Goal: Transaction & Acquisition: Purchase product/service

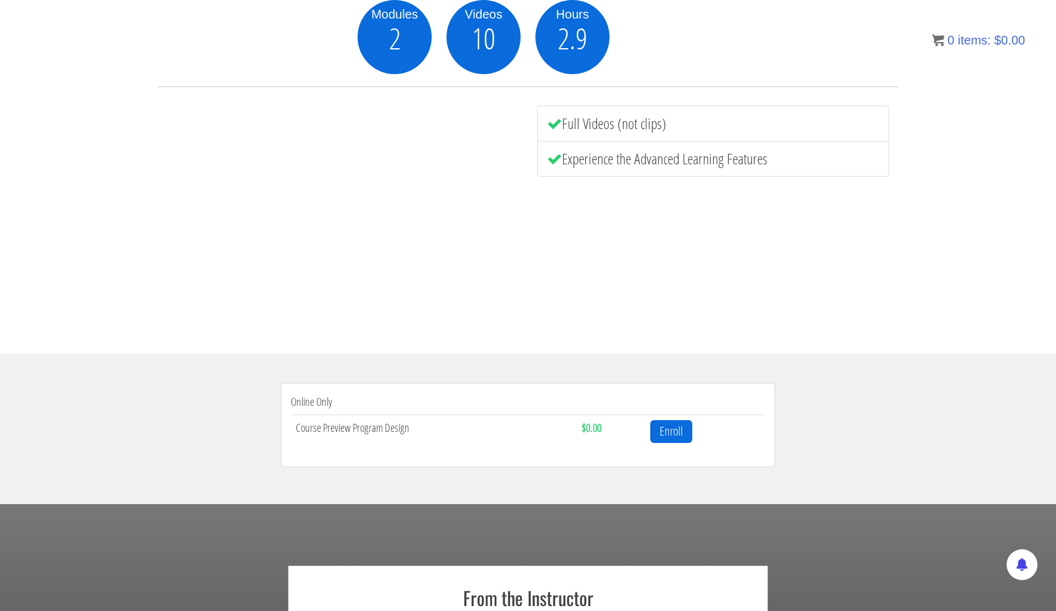
scroll to position [189, 0]
click at [671, 434] on link "Enroll" at bounding box center [671, 432] width 42 height 23
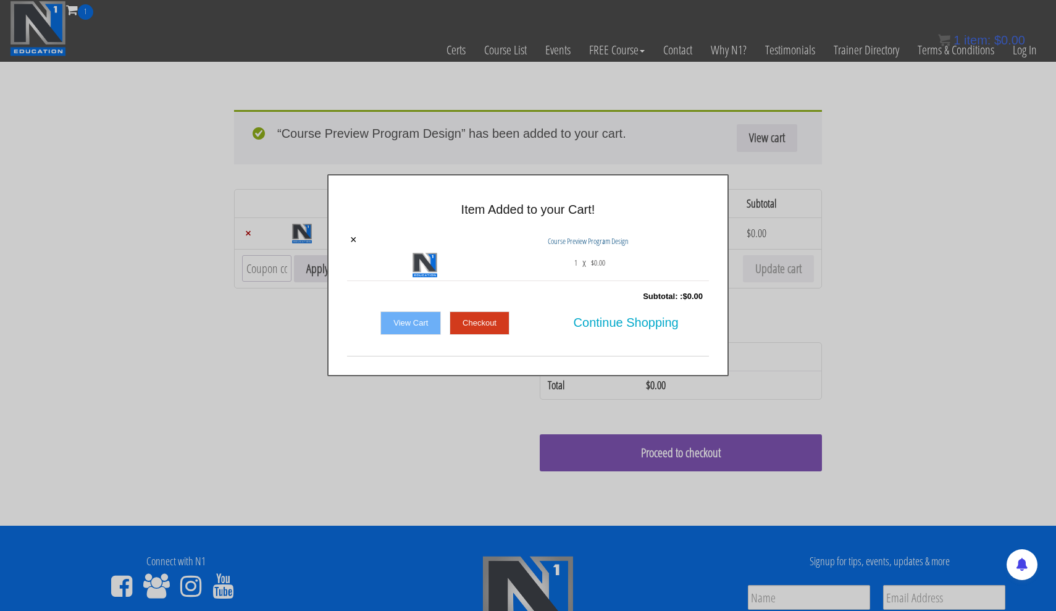
click at [420, 327] on link "View Cart" at bounding box center [411, 322] width 61 height 23
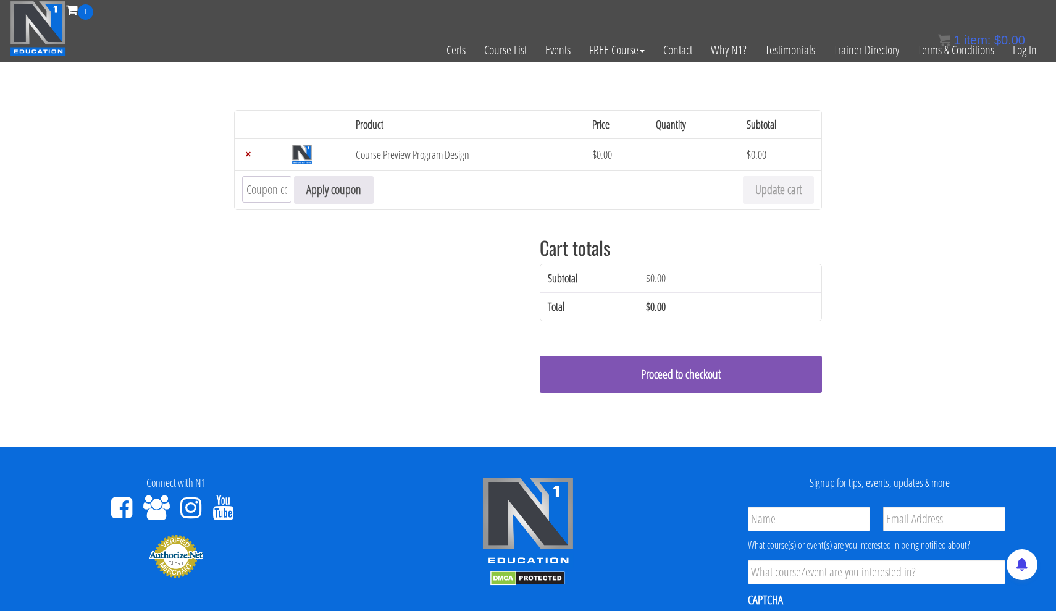
click at [673, 248] on div "Remove item Thumbnail image Product Price Quantity Subtotal × Course Preview Pr…" at bounding box center [528, 264] width 588 height 308
click at [671, 366] on link "Proceed to checkout" at bounding box center [681, 374] width 282 height 37
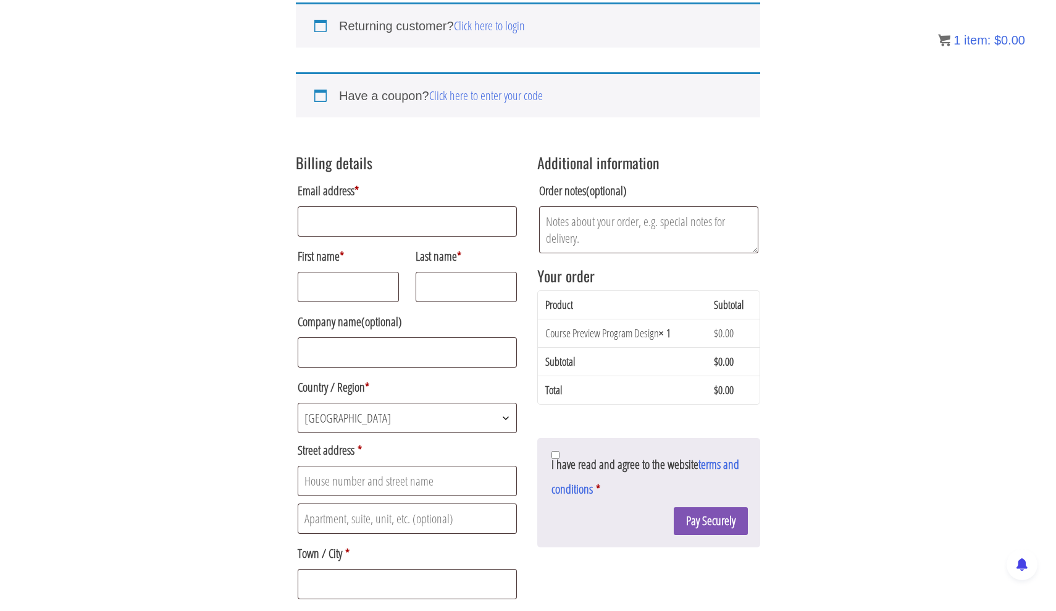
scroll to position [90, 0]
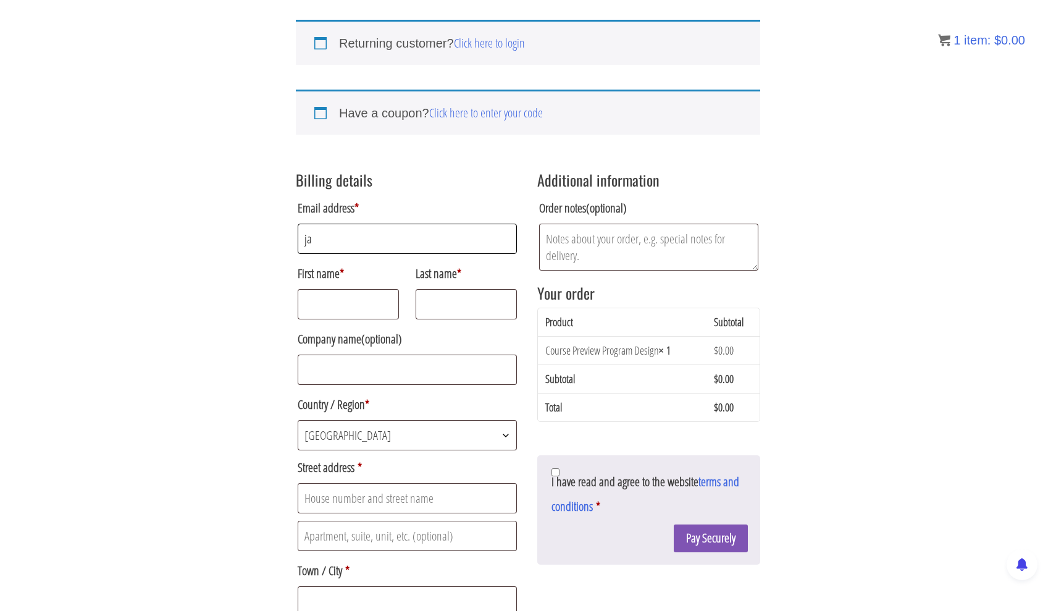
type input "j"
type input "[EMAIL_ADDRESS][DOMAIN_NAME]"
click at [358, 321] on p "First name *" at bounding box center [348, 290] width 105 height 62
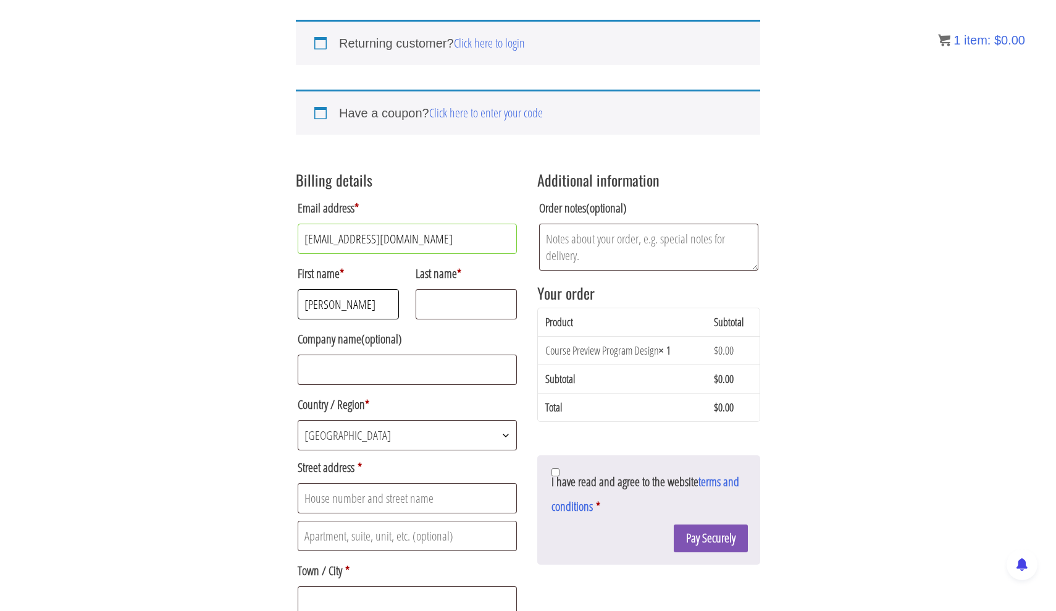
type input "javier"
type input ";"
type input "lopez"
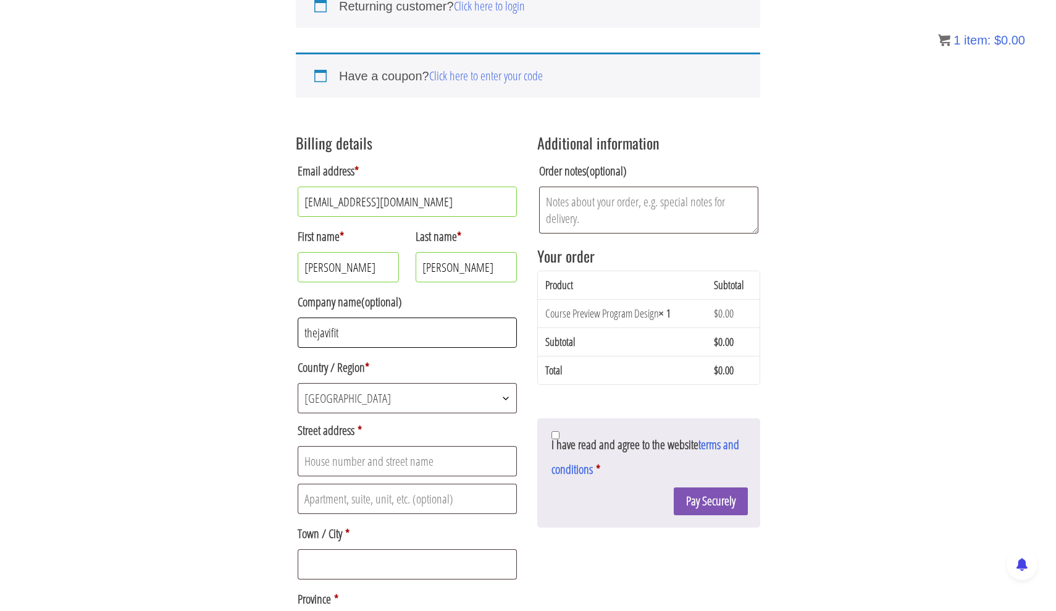
scroll to position [156, 0]
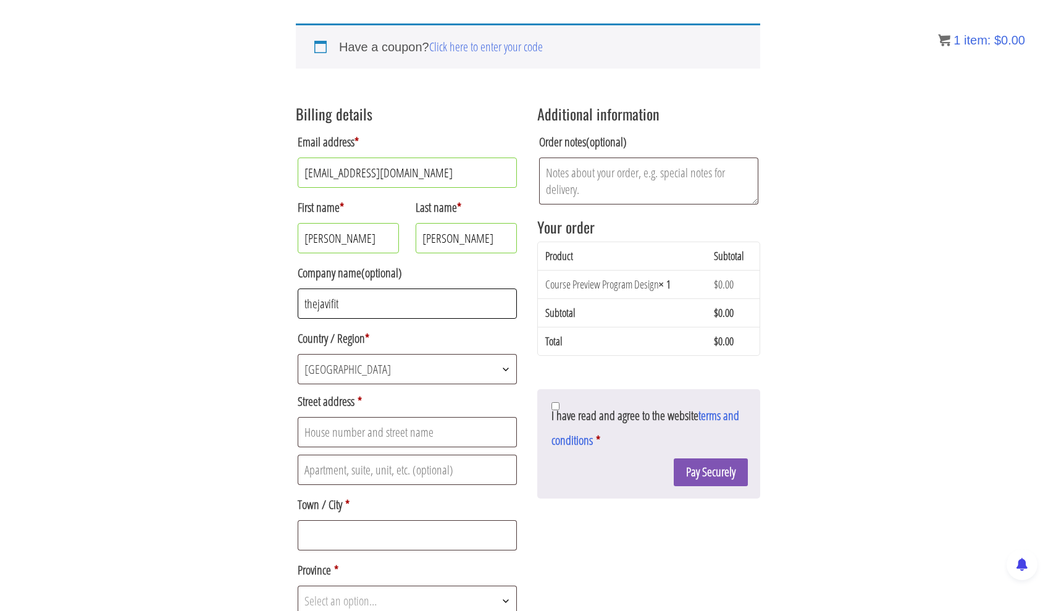
type input "thejavifit"
type input "quesada"
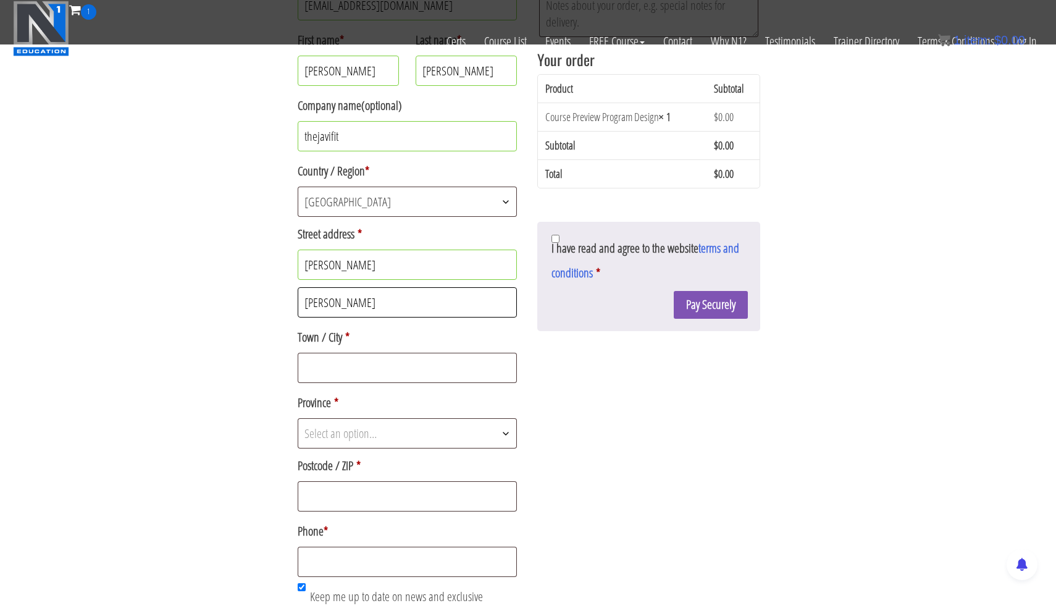
scroll to position [274, 0]
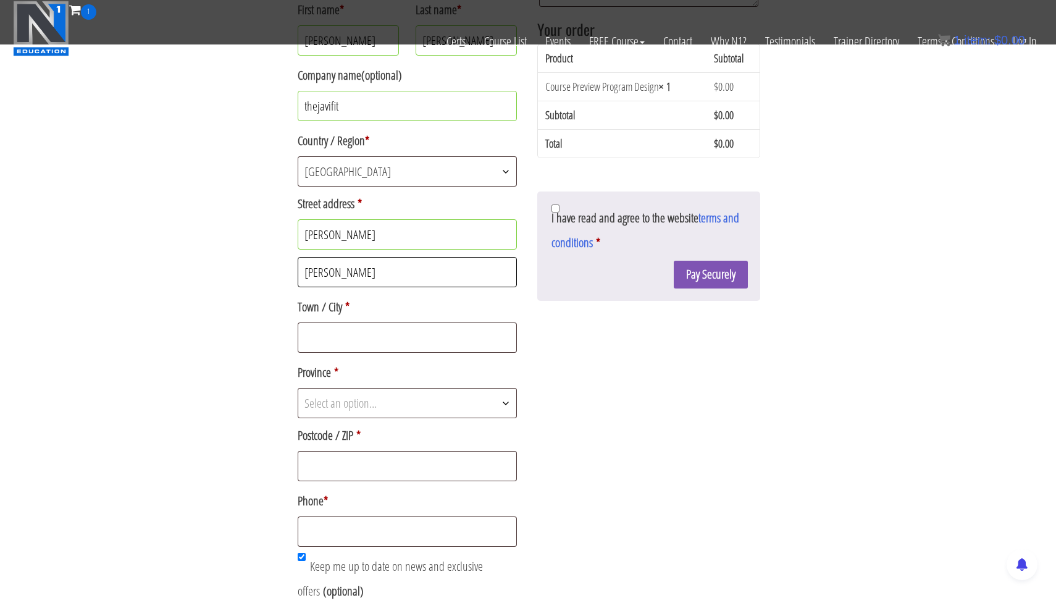
type input "quesada"
type input "san carlos"
click at [394, 404] on span "Select an option…" at bounding box center [407, 403] width 218 height 29
select select "CR-A"
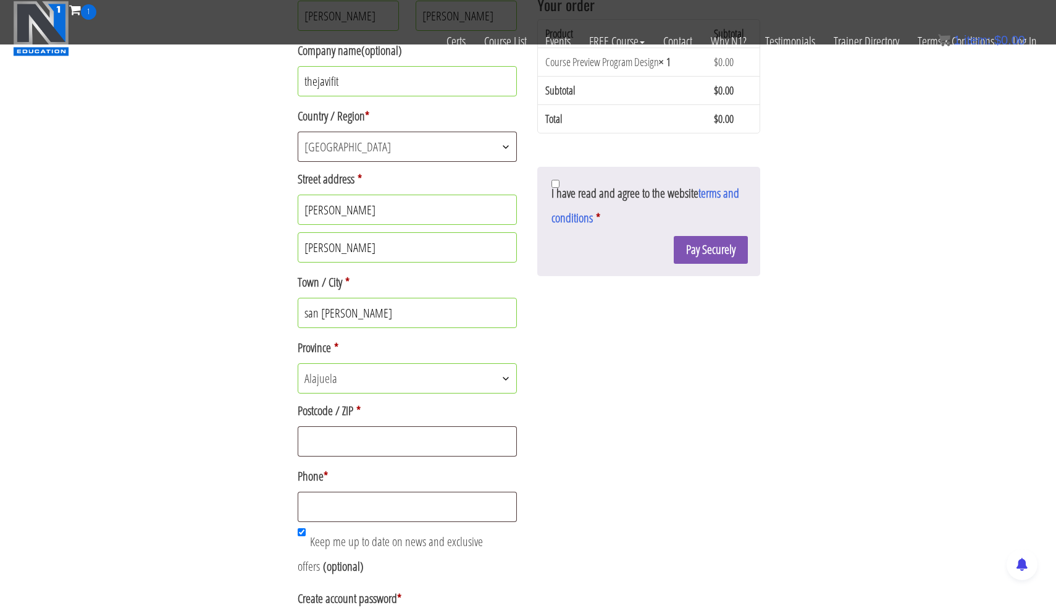
scroll to position [330, 0]
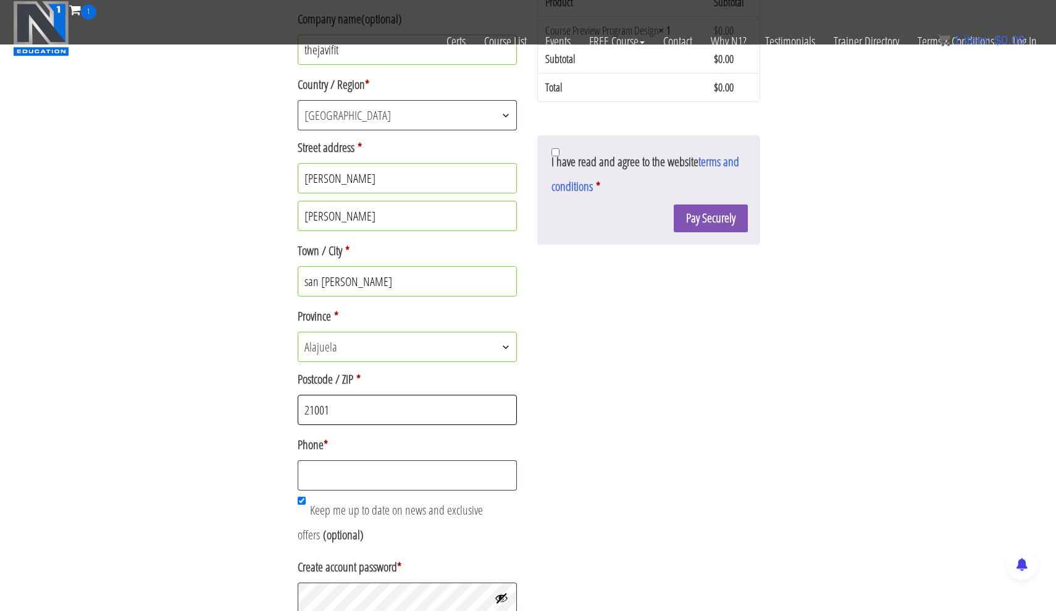
type input "21001"
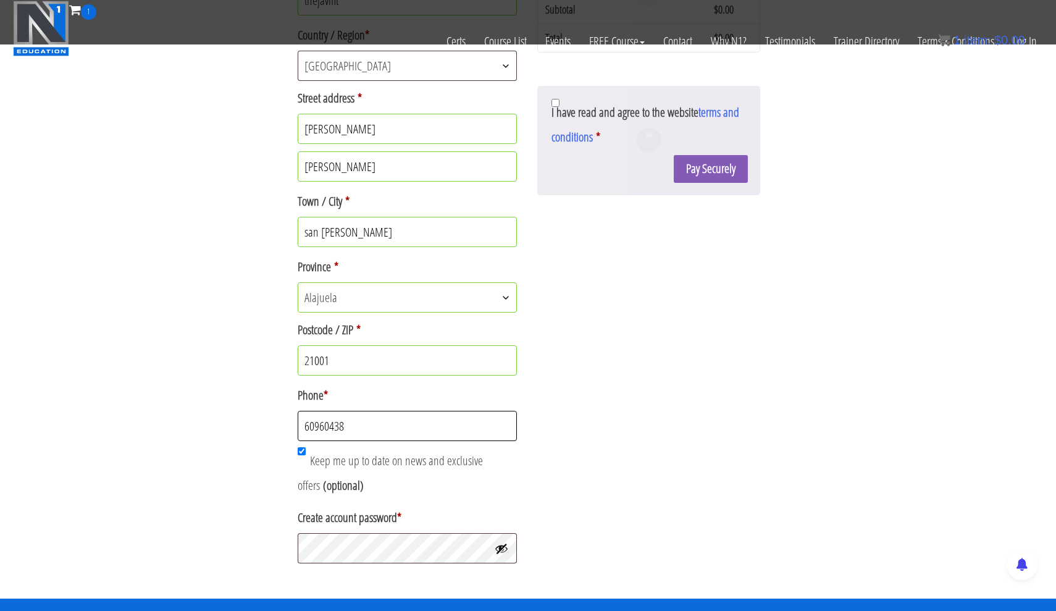
scroll to position [454, 0]
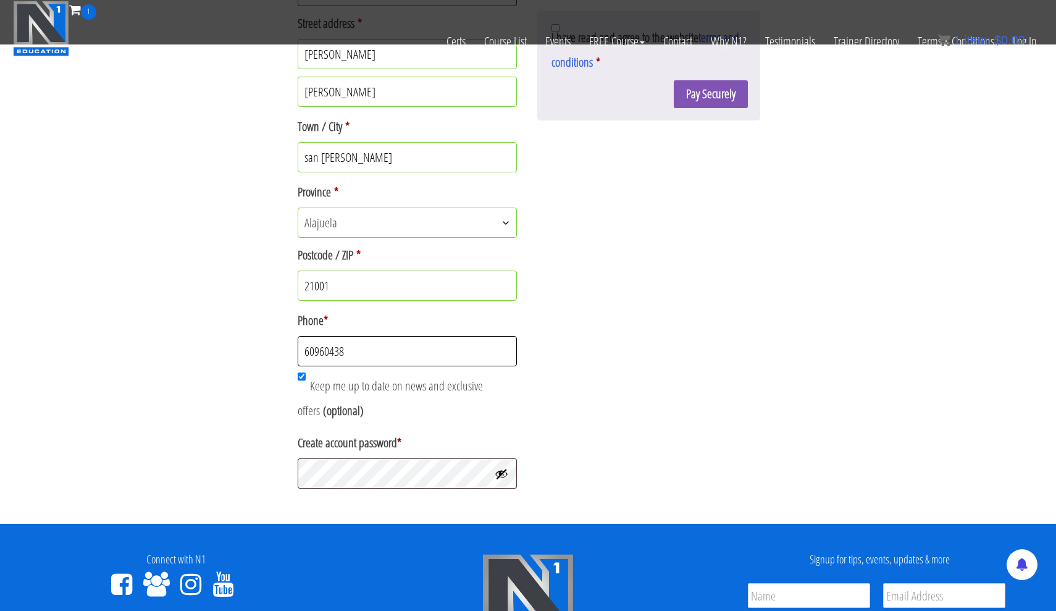
type input "60960438"
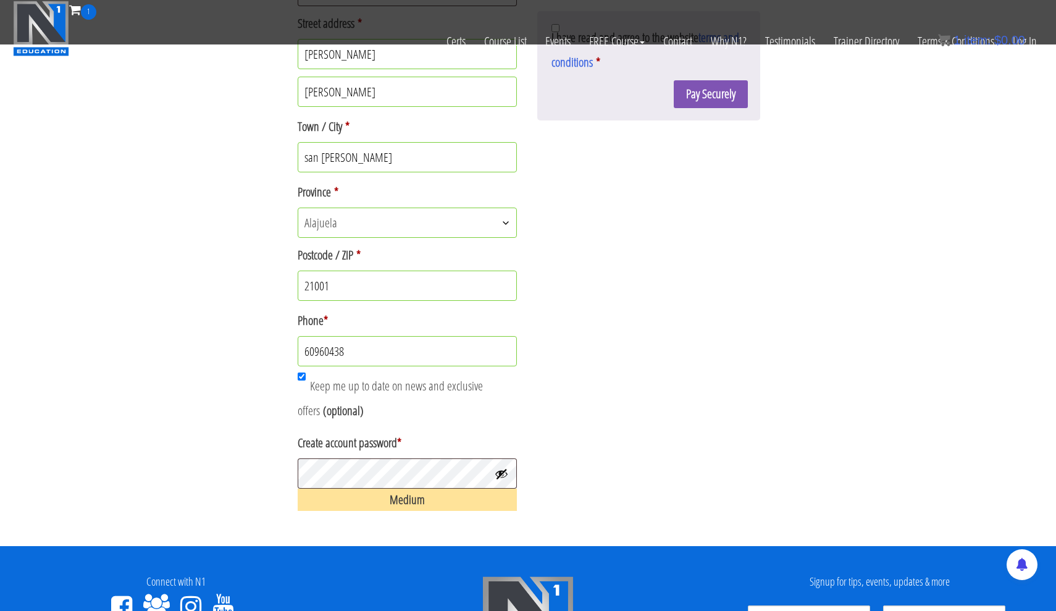
click at [591, 408] on div "Billing details Email address * thejavifit@gmail.com First name * javier Last n…" at bounding box center [528, 115] width 465 height 801
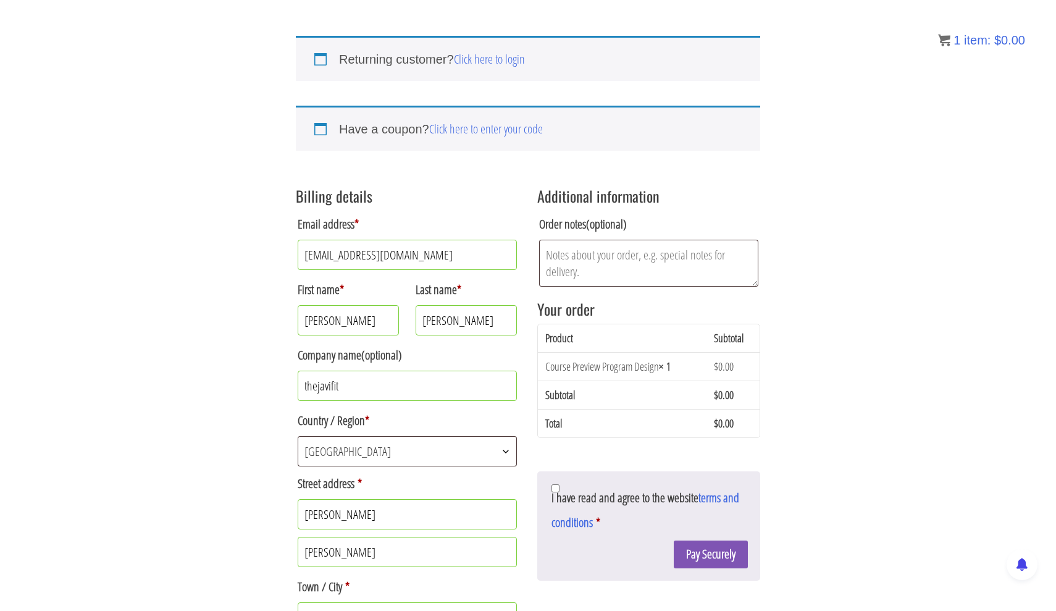
scroll to position [175, 0]
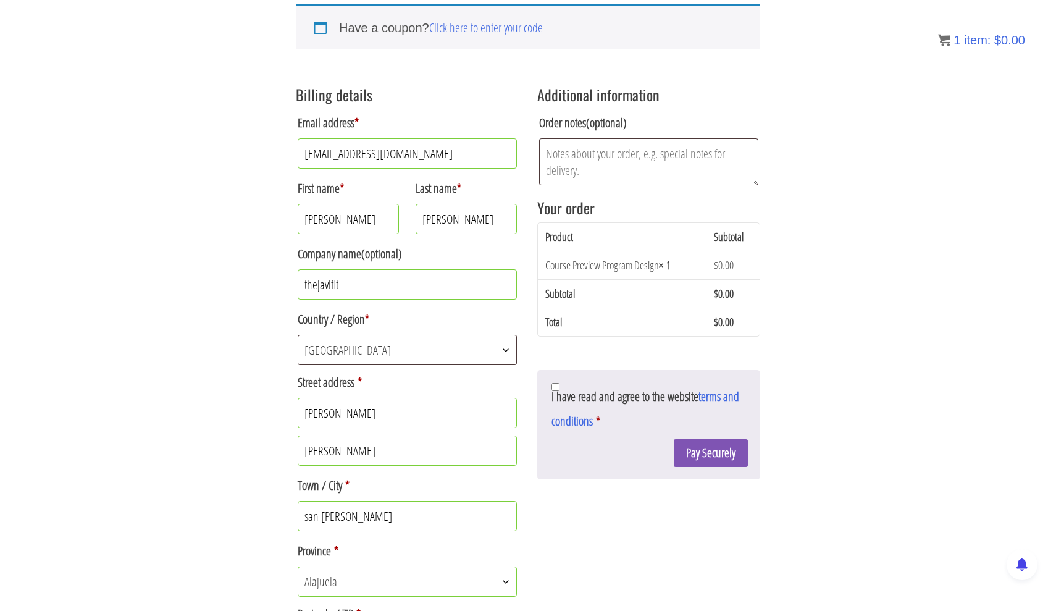
click at [555, 387] on input "I have read and agree to the website terms and conditions *" at bounding box center [556, 387] width 8 height 8
checkbox input "true"
click at [728, 457] on button "Pay Securely" at bounding box center [711, 453] width 74 height 28
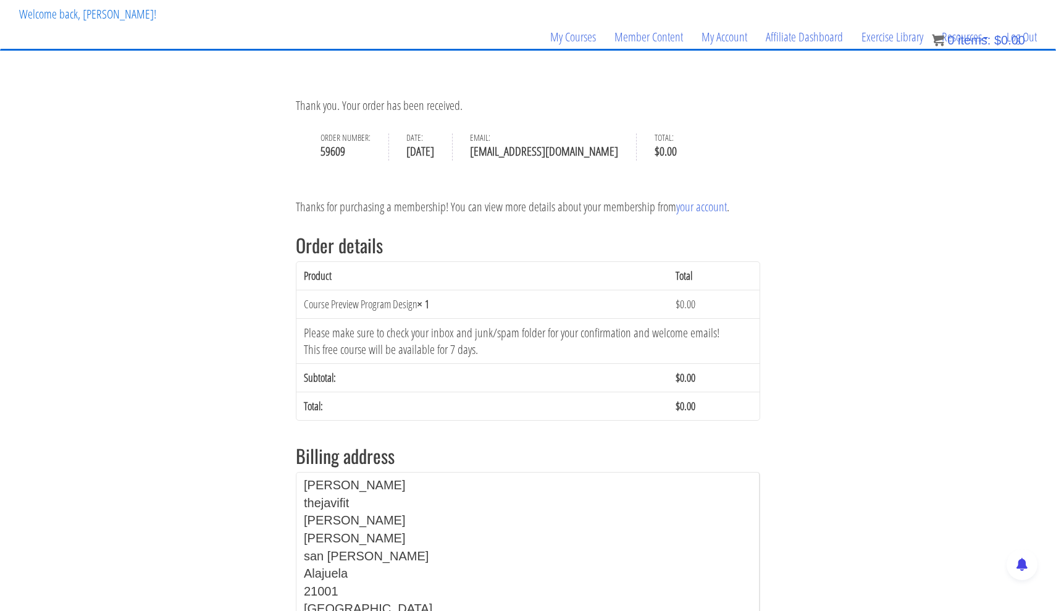
scroll to position [75, 0]
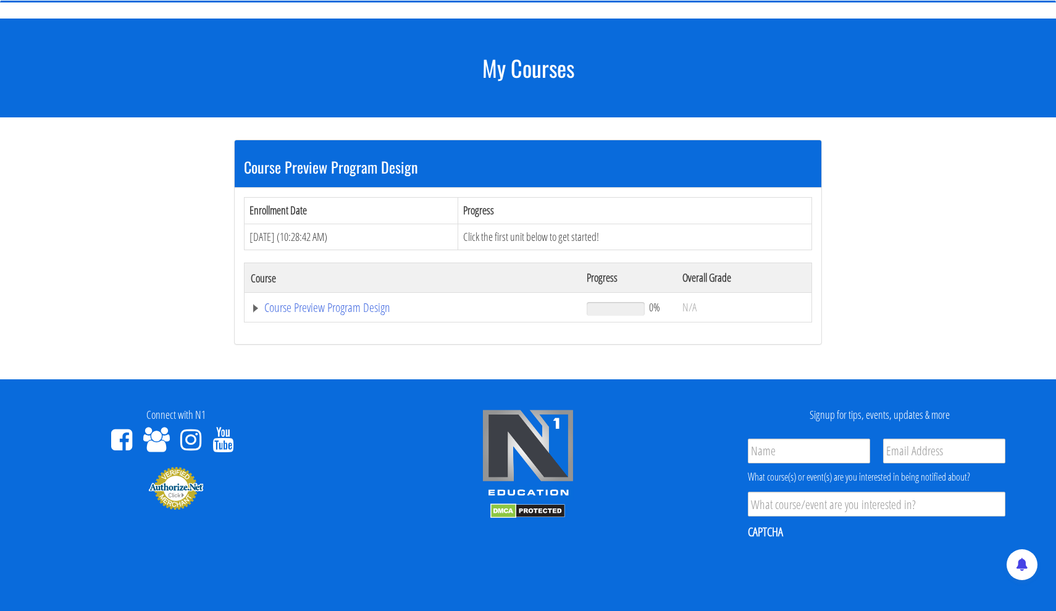
scroll to position [154, 0]
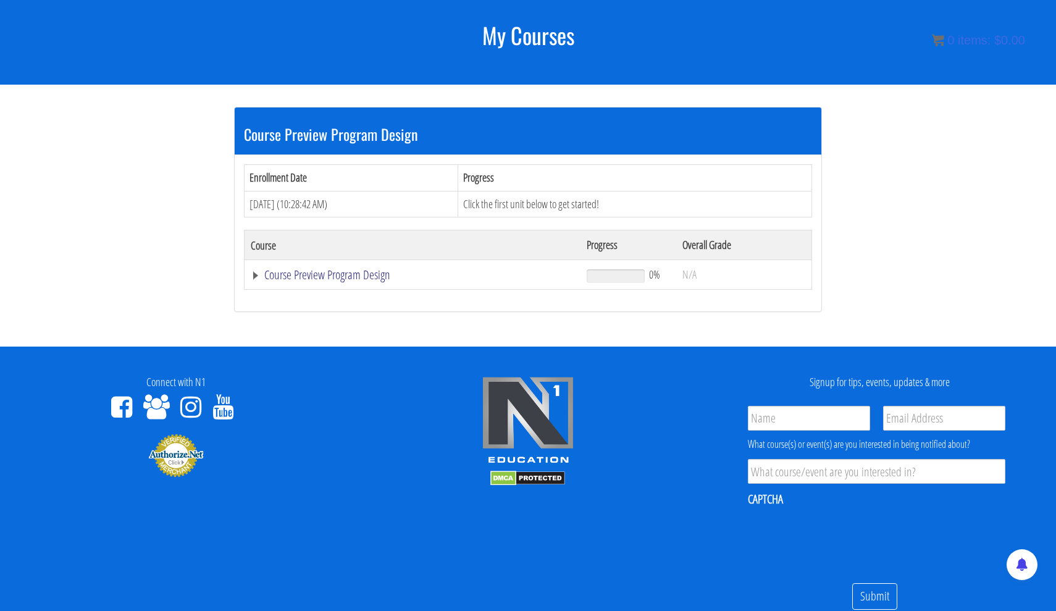
click at [361, 271] on link "Course Preview Program Design" at bounding box center [413, 275] width 324 height 12
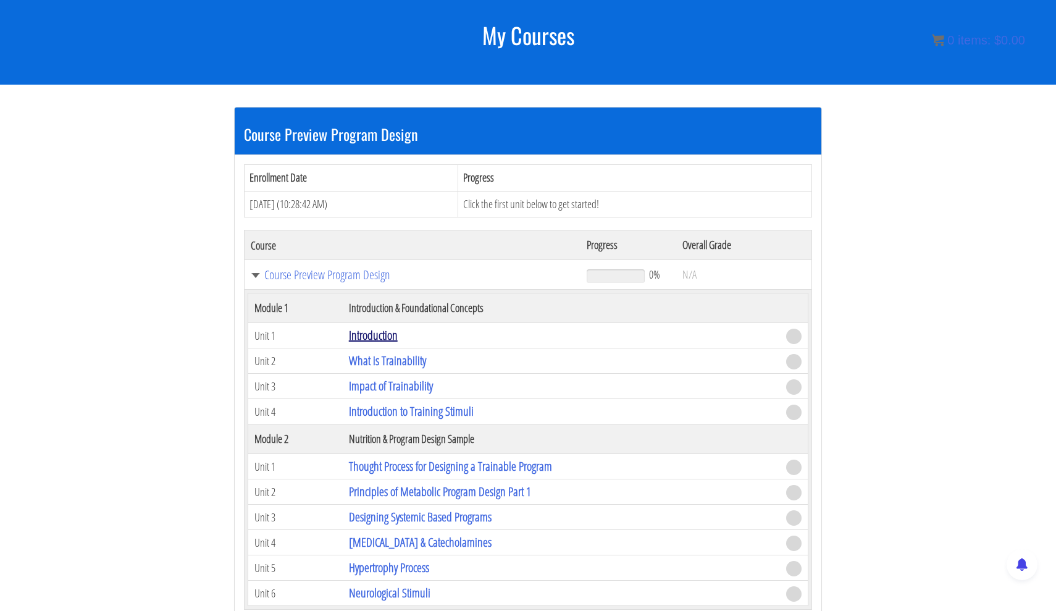
click at [388, 333] on link "Introduction" at bounding box center [373, 335] width 49 height 17
click at [796, 332] on span at bounding box center [793, 336] width 15 height 15
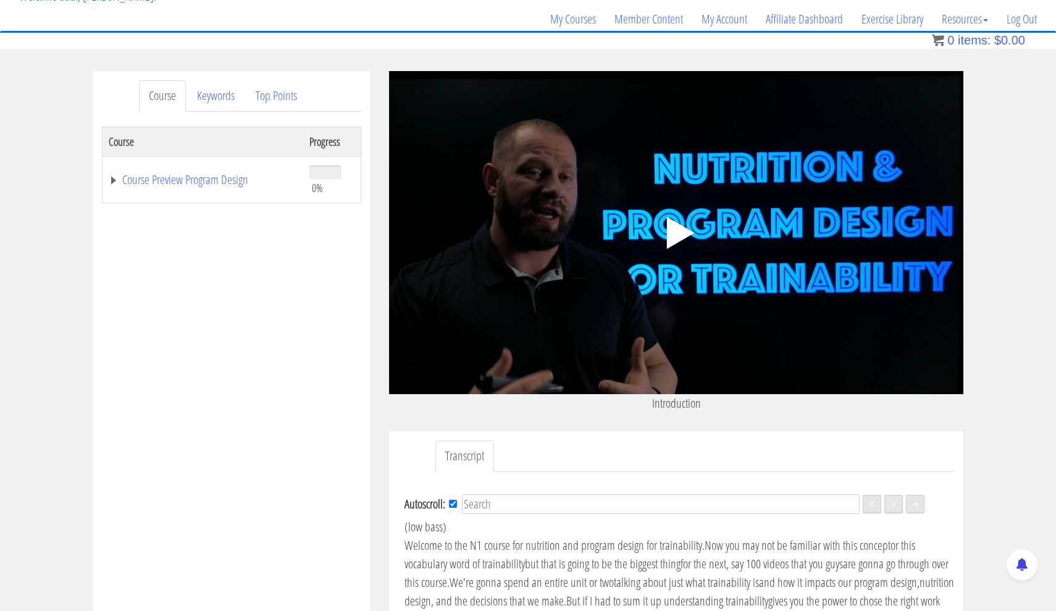
scroll to position [53, 0]
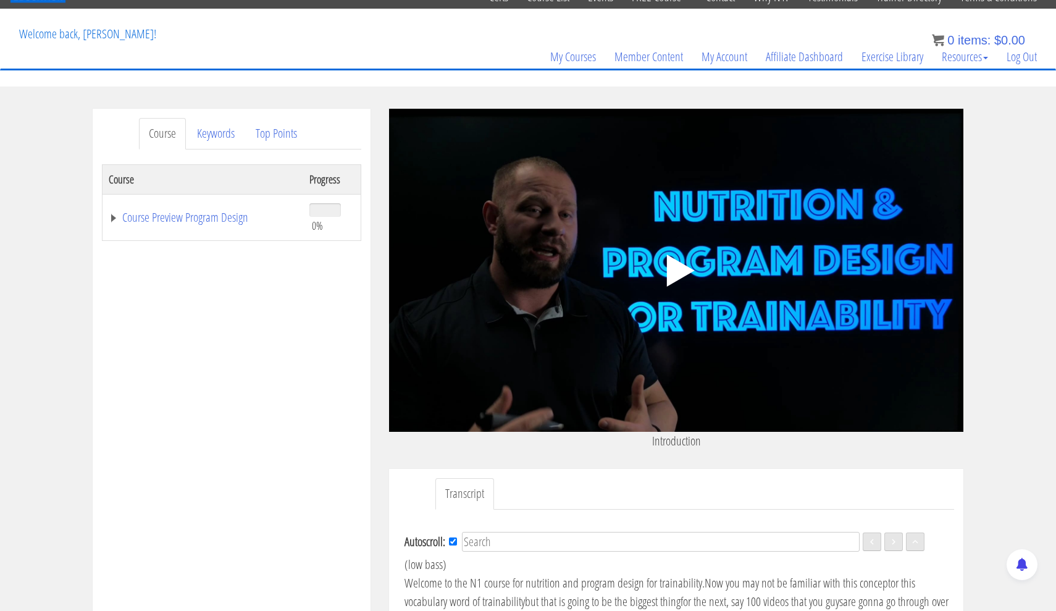
click at [673, 272] on polygon at bounding box center [681, 271] width 28 height 32
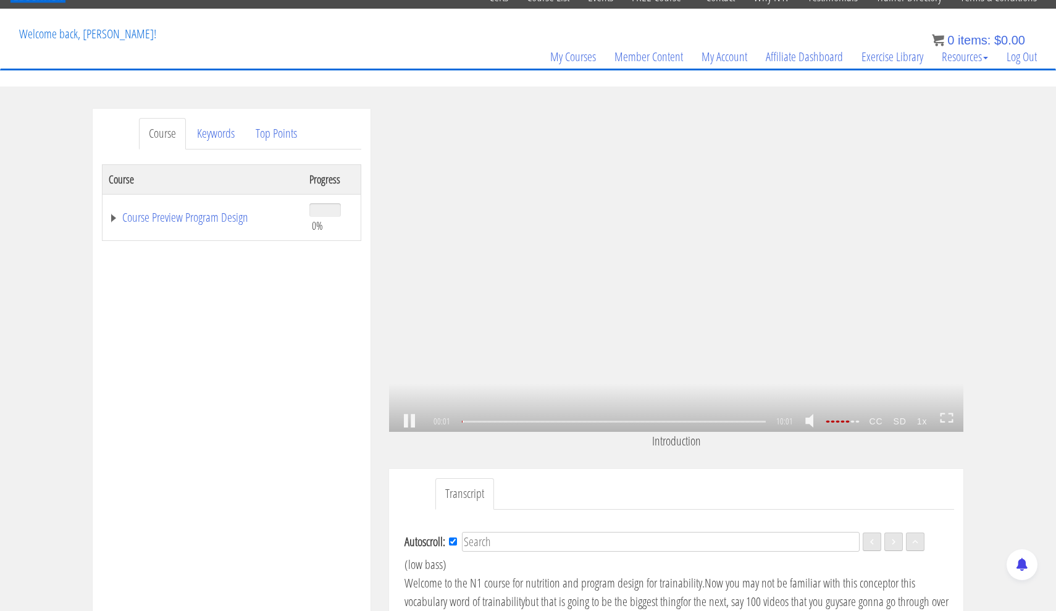
click at [946, 418] on icon at bounding box center [947, 418] width 14 height 11
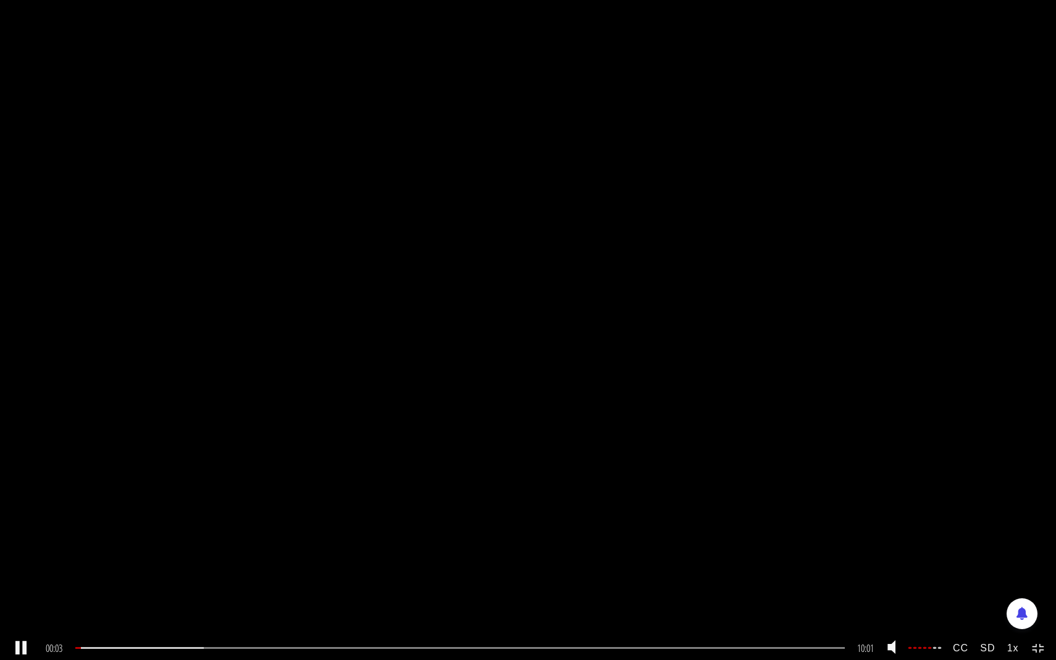
click at [964, 610] on strong "CC" at bounding box center [960, 648] width 27 height 23
click at [1027, 610] on link "English" at bounding box center [1003, 618] width 98 height 28
click at [25, 610] on link at bounding box center [21, 649] width 21 height 0
click at [17, 610] on link at bounding box center [21, 649] width 21 height 0
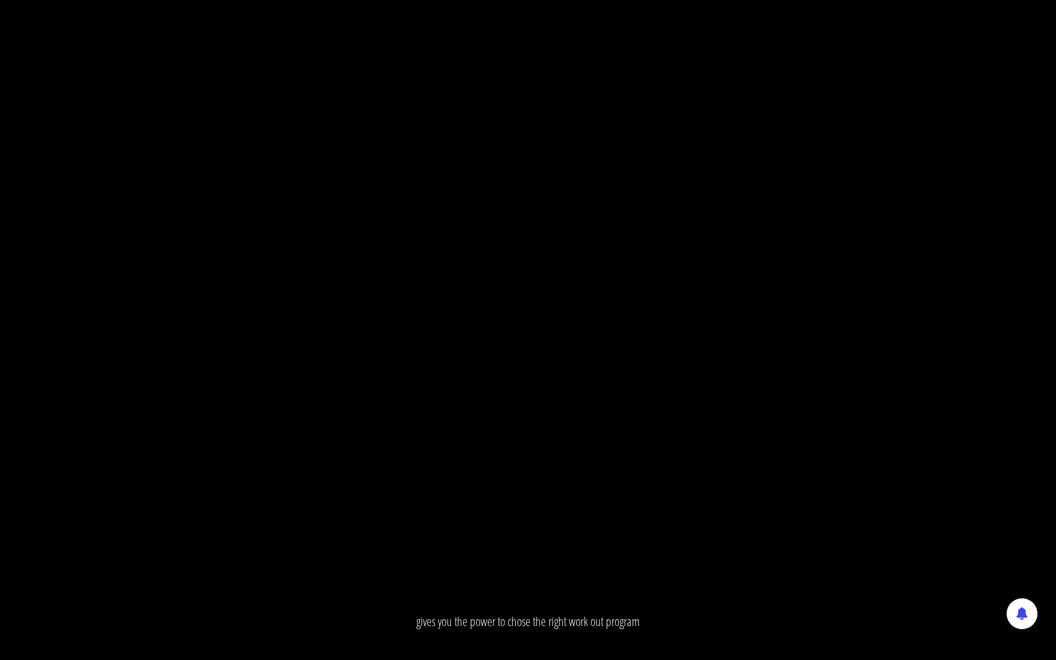
click at [185, 413] on div ".a{fill:#000;opacity:0.65;}.b{fill:#fff;opacity:1.0;} .fp-color-play{opacity:0.…" at bounding box center [528, 330] width 1056 height 660
click at [28, 409] on div ".a{fill:#000;opacity:0.65;}.b{fill:#fff;opacity:1.0;} .fp-color-play{opacity:0.…" at bounding box center [528, 330] width 1056 height 660
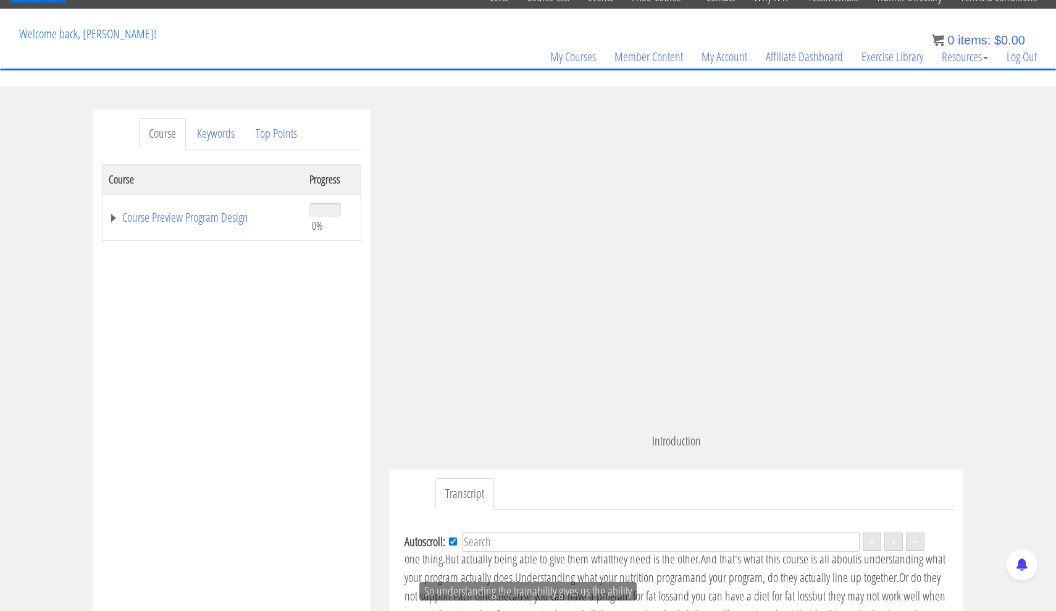
scroll to position [611, 0]
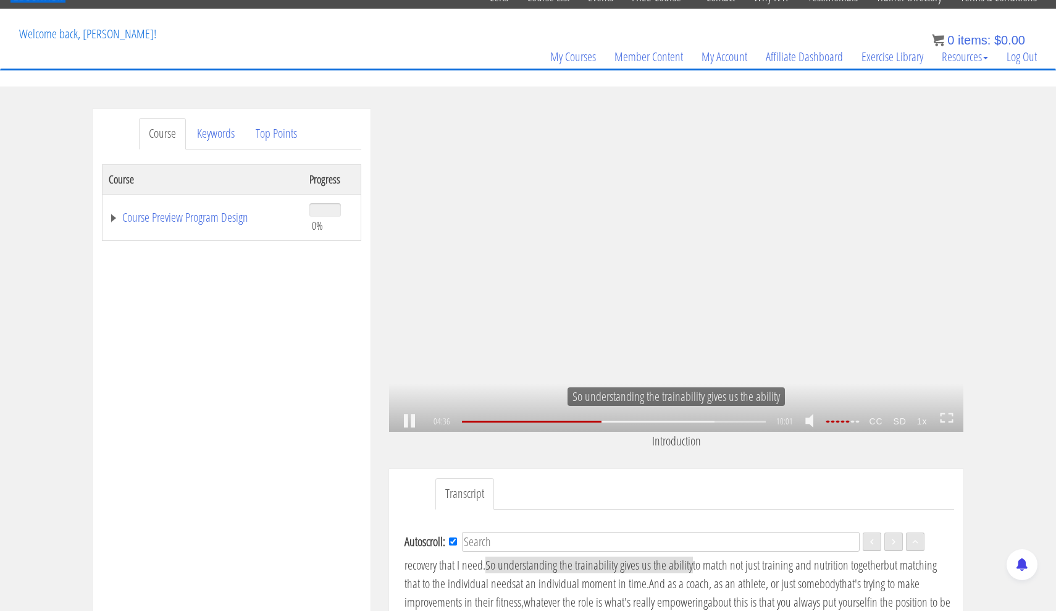
click at [953, 420] on icon at bounding box center [951, 420] width 4 height 2
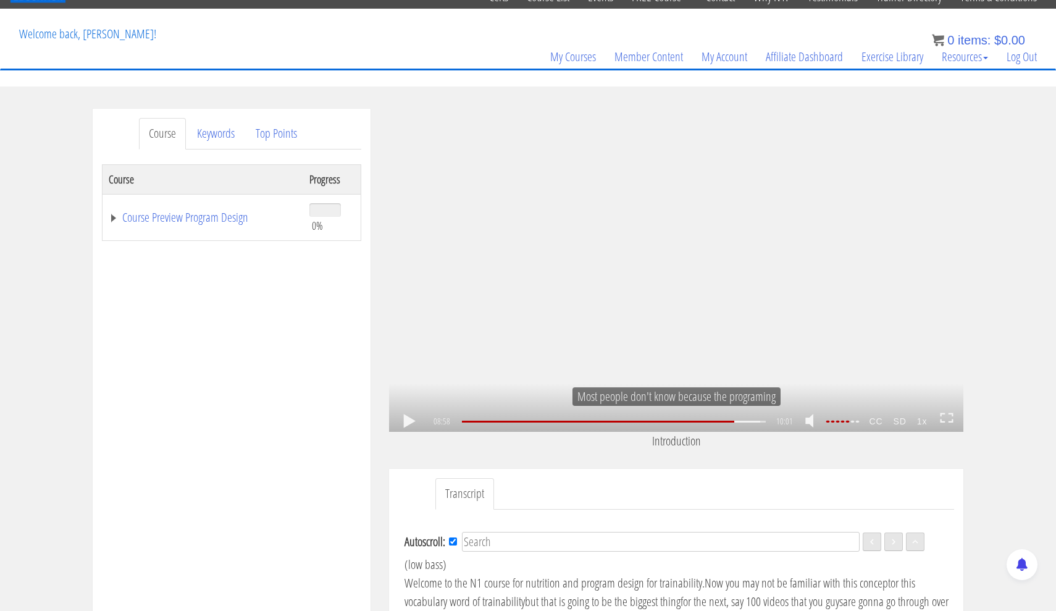
click at [854, 280] on div ".a{fill:#000;opacity:0.65;}.b{fill:#fff;opacity:1.0;} .fp-color-play{opacity:0.…" at bounding box center [676, 270] width 575 height 323
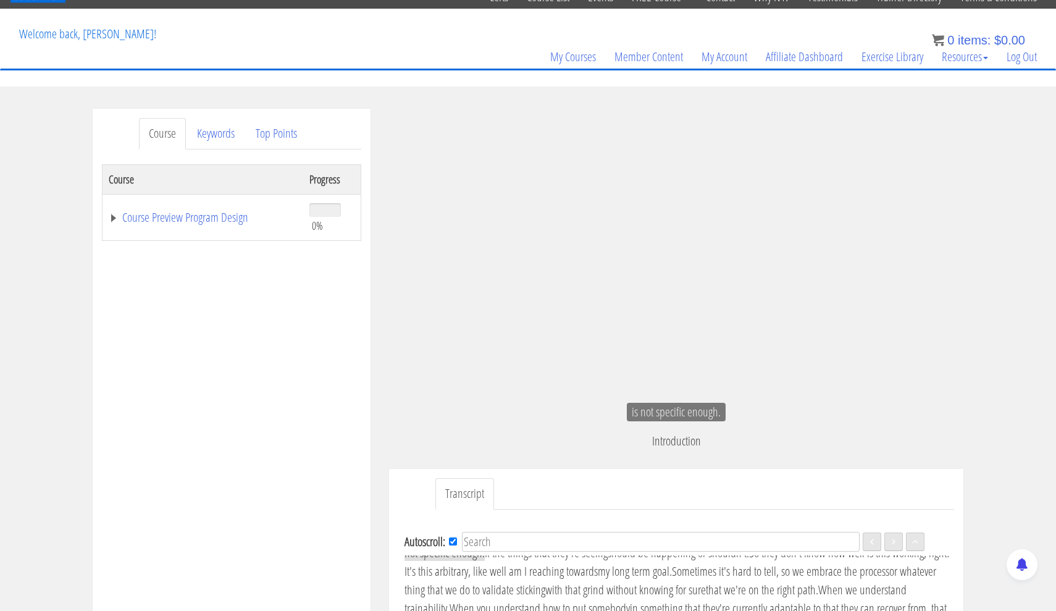
scroll to position [1262, 0]
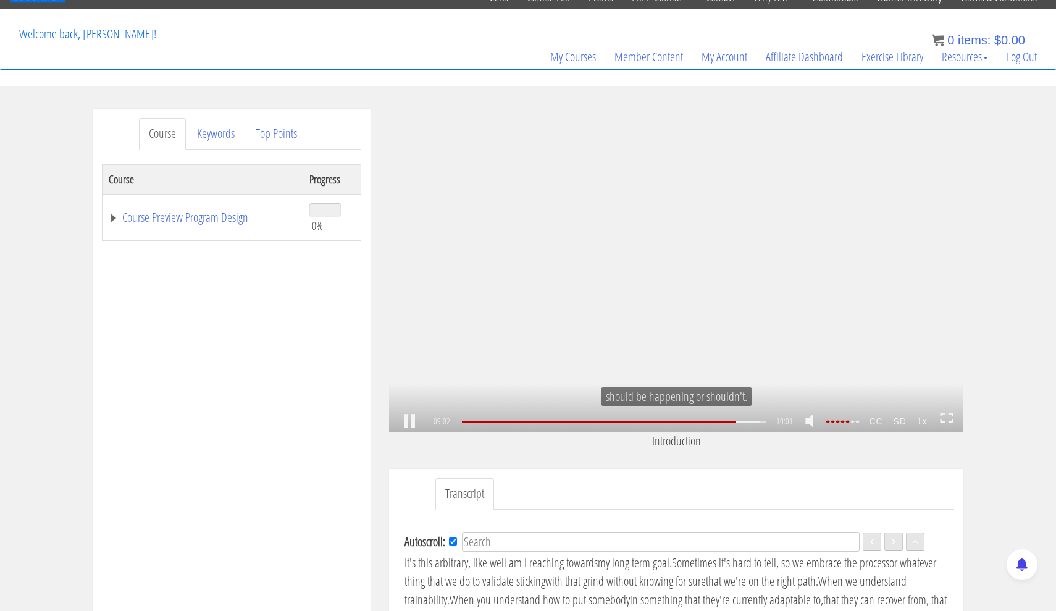
click at [951, 424] on link at bounding box center [947, 421] width 14 height 19
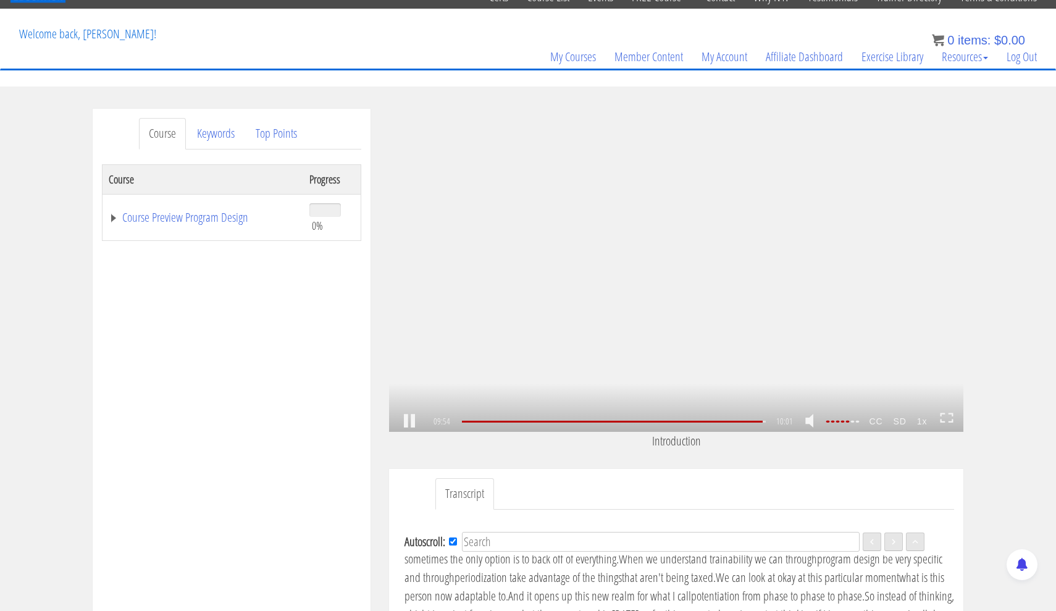
scroll to position [1325, 0]
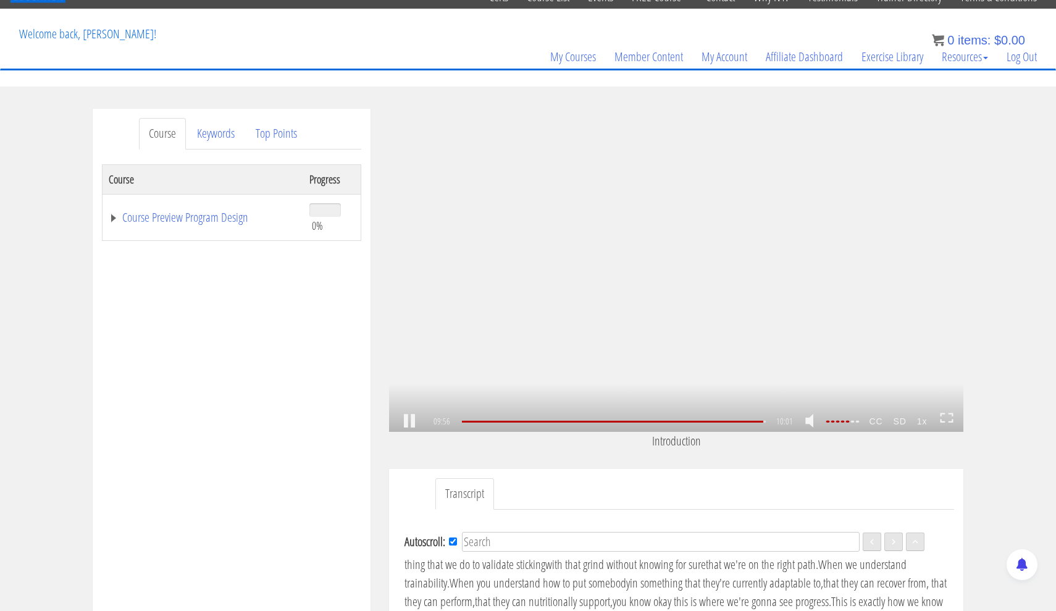
click at [412, 421] on link at bounding box center [409, 421] width 21 height 0
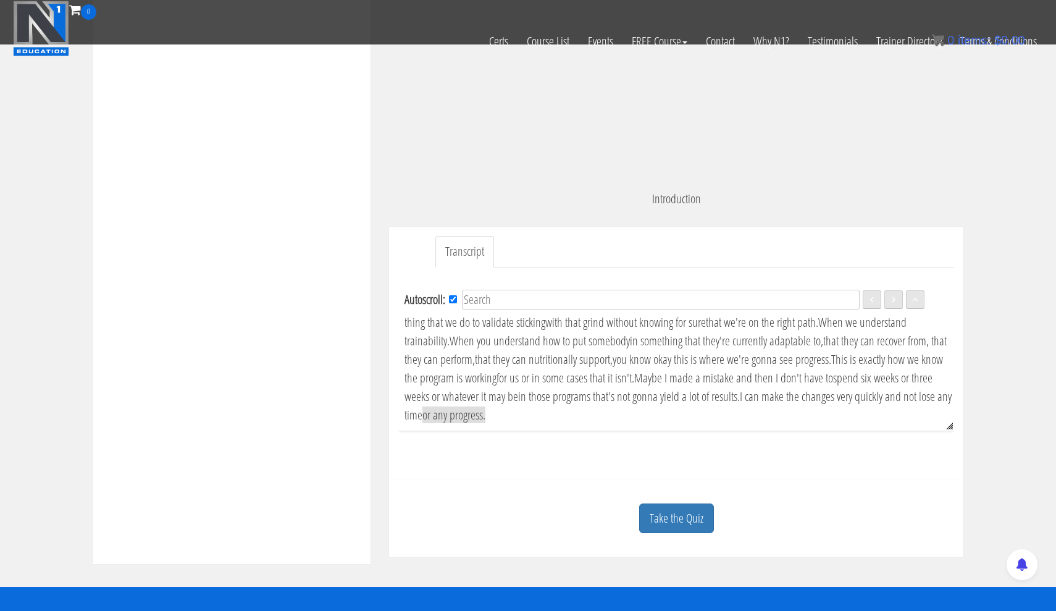
scroll to position [220, 0]
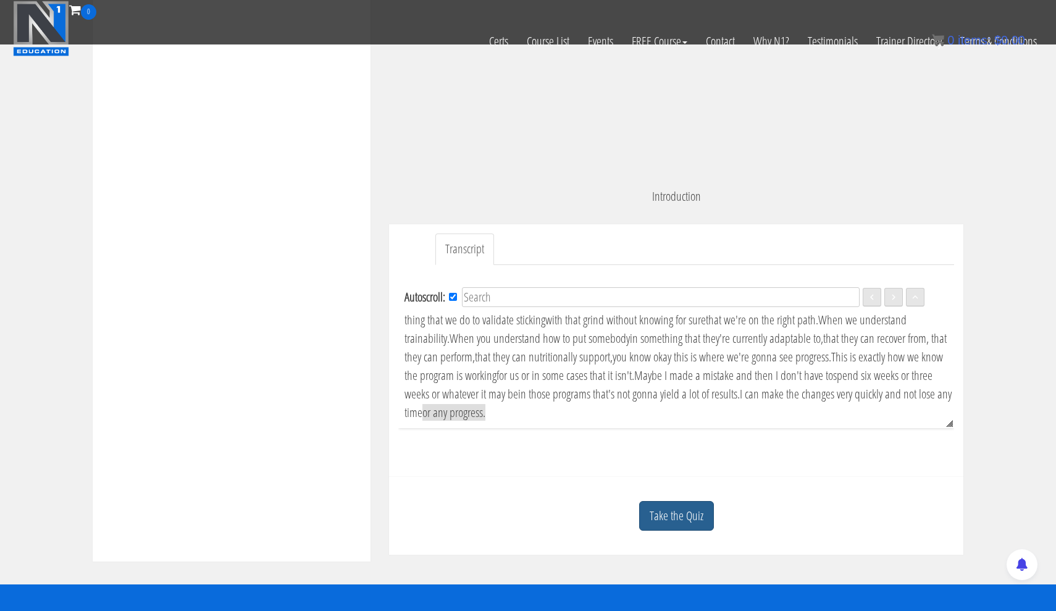
click at [676, 507] on link "Take the Quiz" at bounding box center [676, 516] width 75 height 30
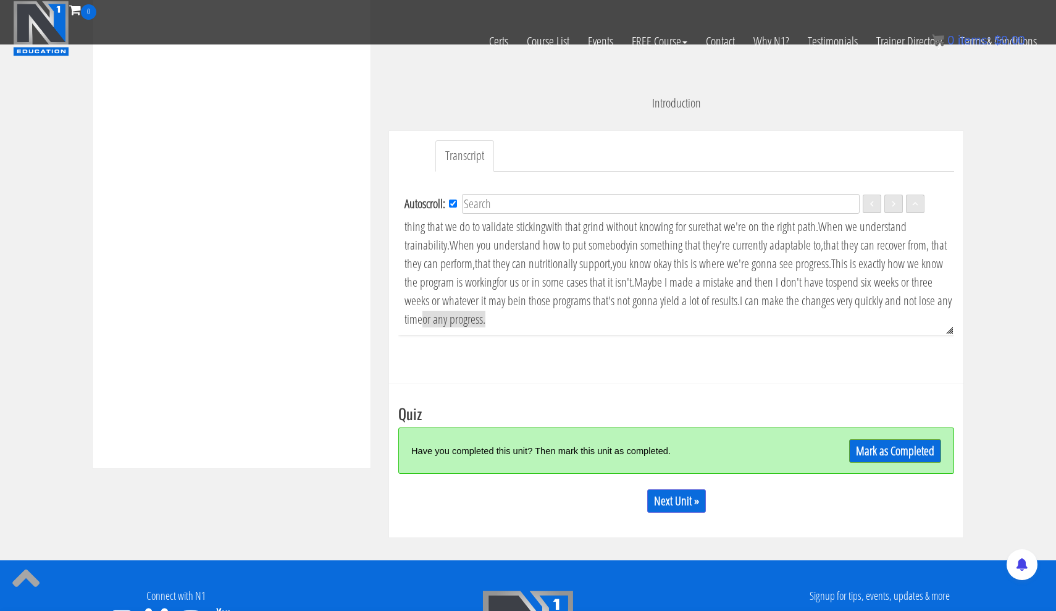
scroll to position [313, 0]
click at [877, 444] on link "Mark as Completed" at bounding box center [895, 450] width 92 height 23
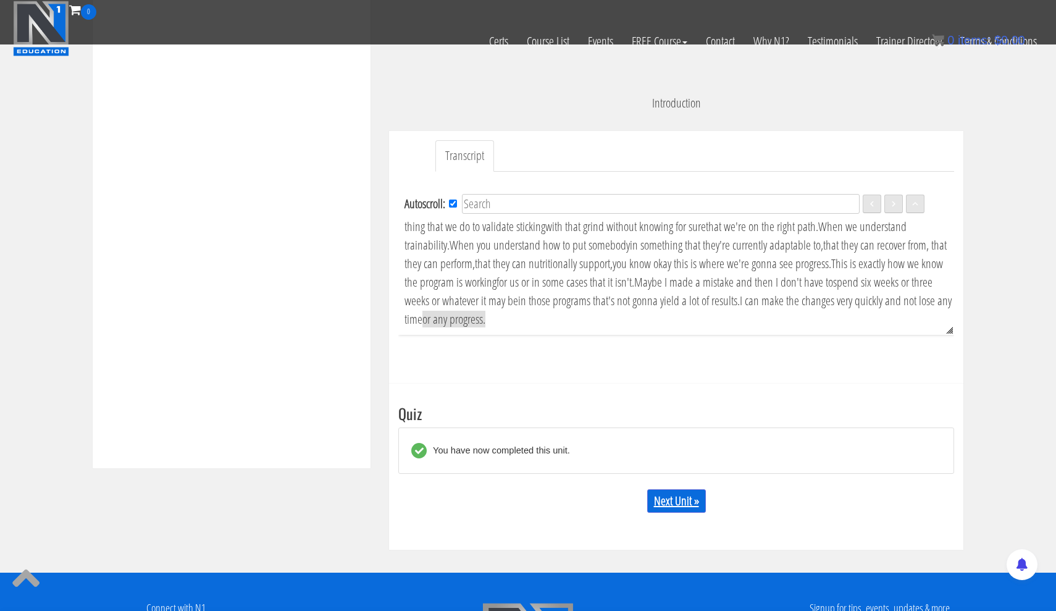
click at [670, 502] on link "Next Unit »" at bounding box center [676, 500] width 59 height 23
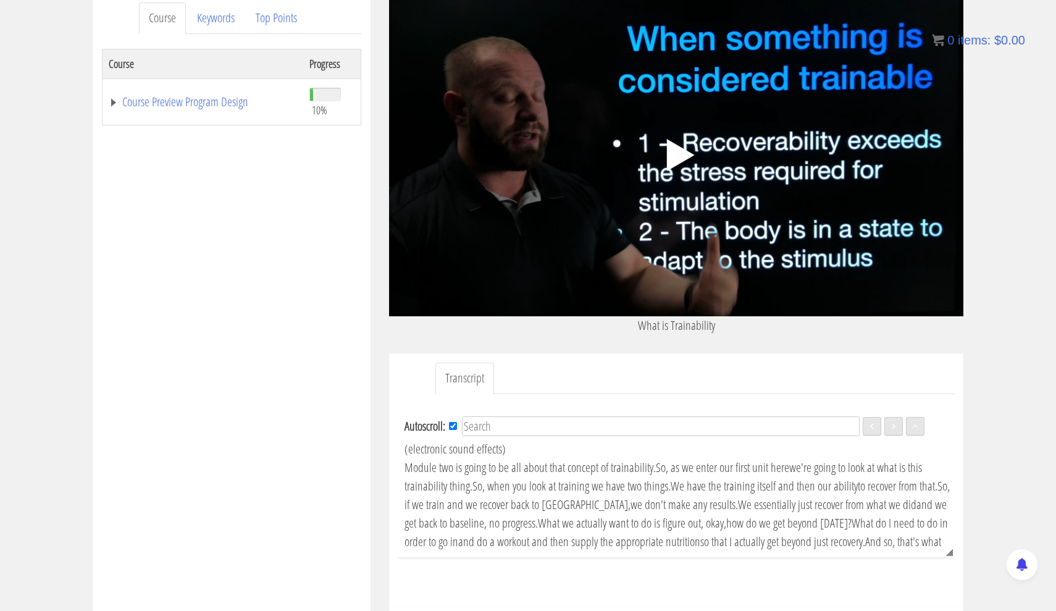
scroll to position [169, 0]
click at [671, 151] on polygon at bounding box center [681, 155] width 28 height 32
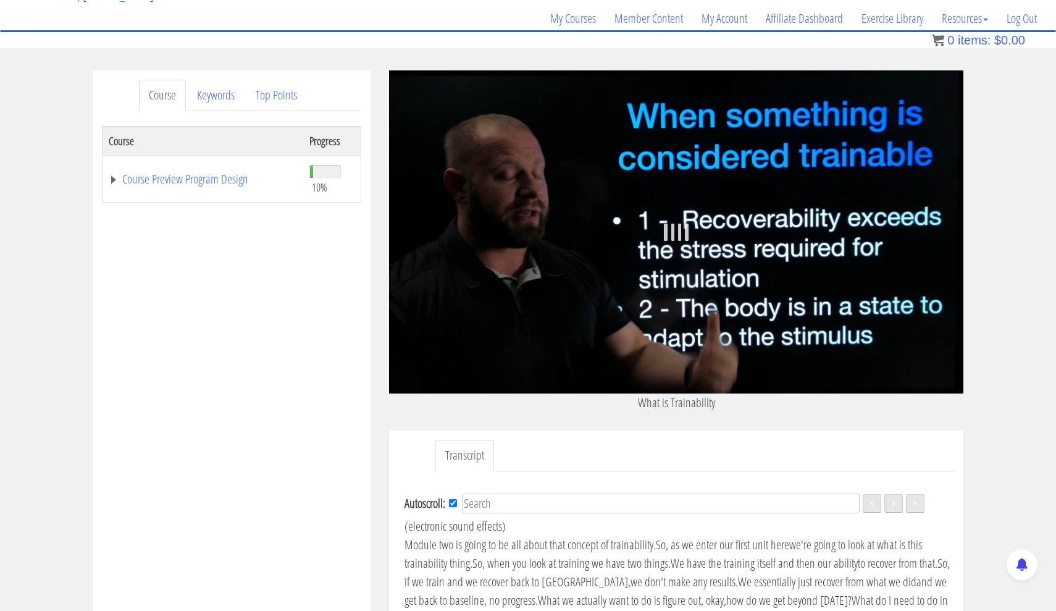
scroll to position [78, 0]
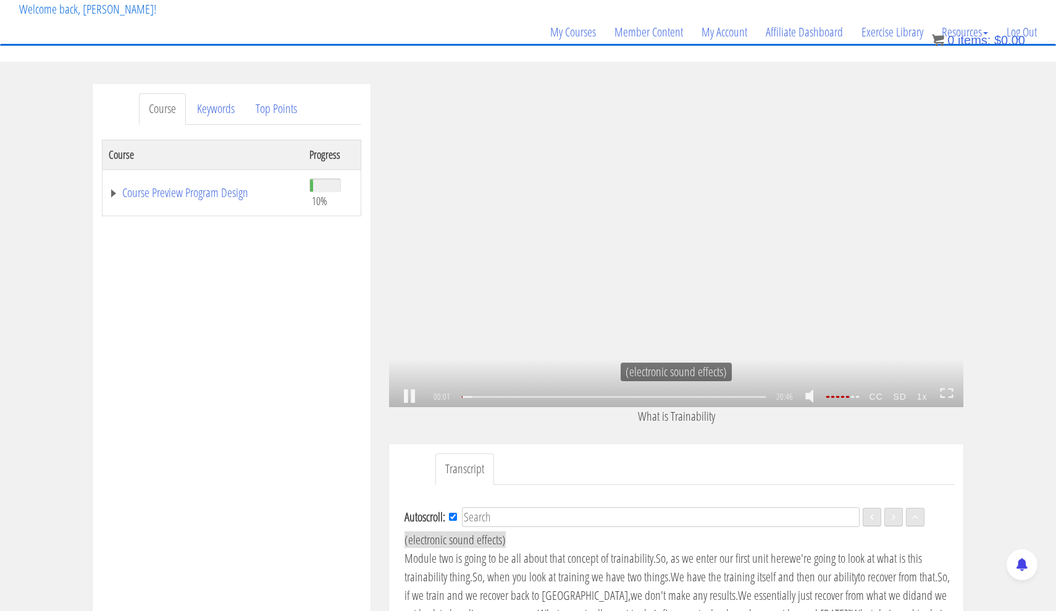
click at [946, 395] on icon at bounding box center [947, 393] width 14 height 11
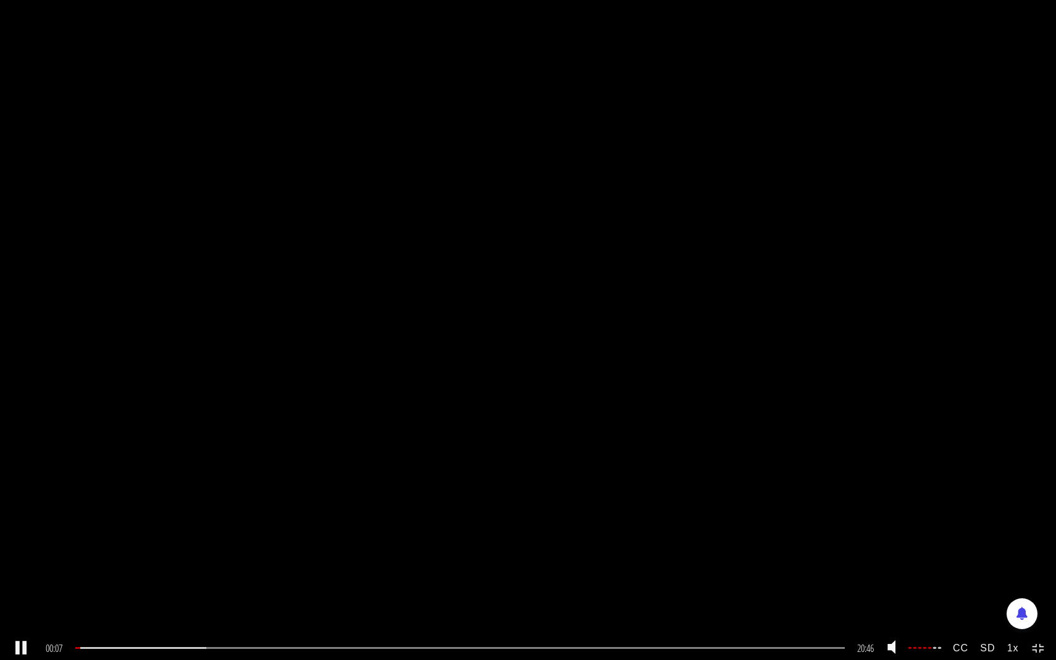
click at [991, 610] on strong "SD" at bounding box center [988, 648] width 27 height 23
click at [985, 610] on strong "SD" at bounding box center [988, 648] width 27 height 23
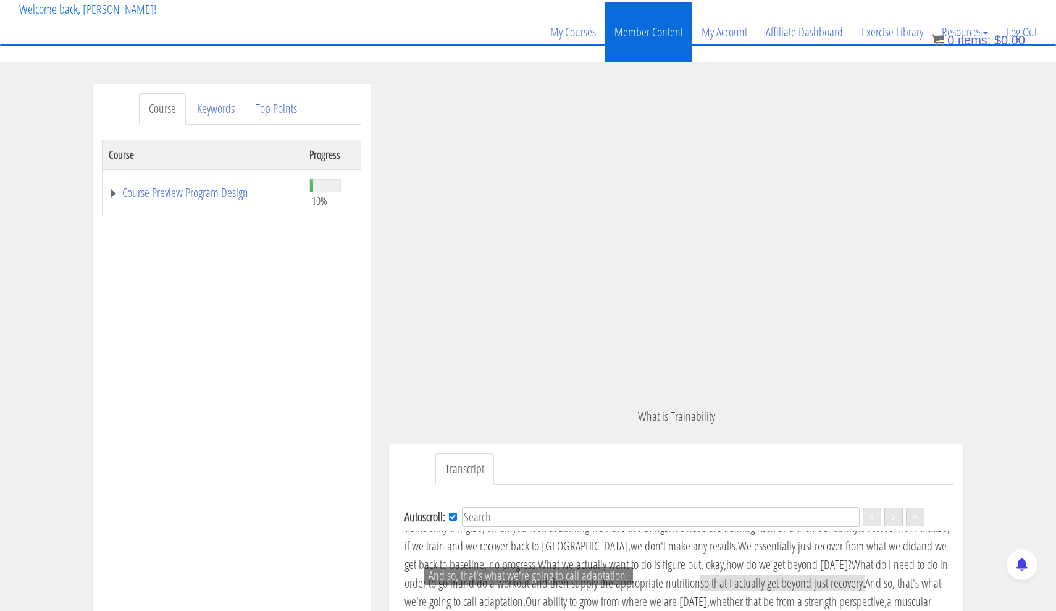
scroll to position [75, 0]
